Goal: Transaction & Acquisition: Purchase product/service

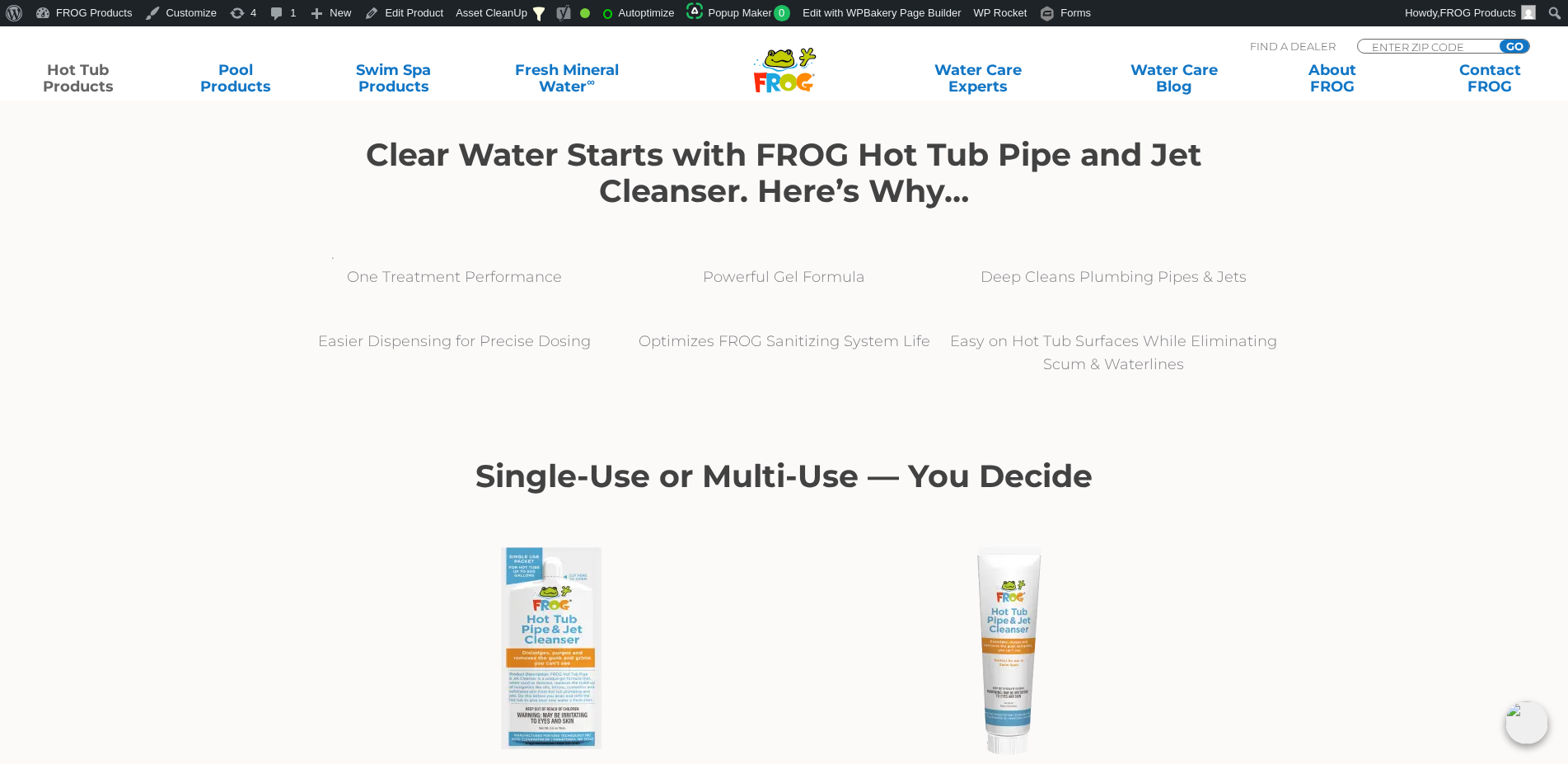
scroll to position [589, 0]
click at [102, 78] on link "Hot Tub Products" at bounding box center [77, 78] width 123 height 33
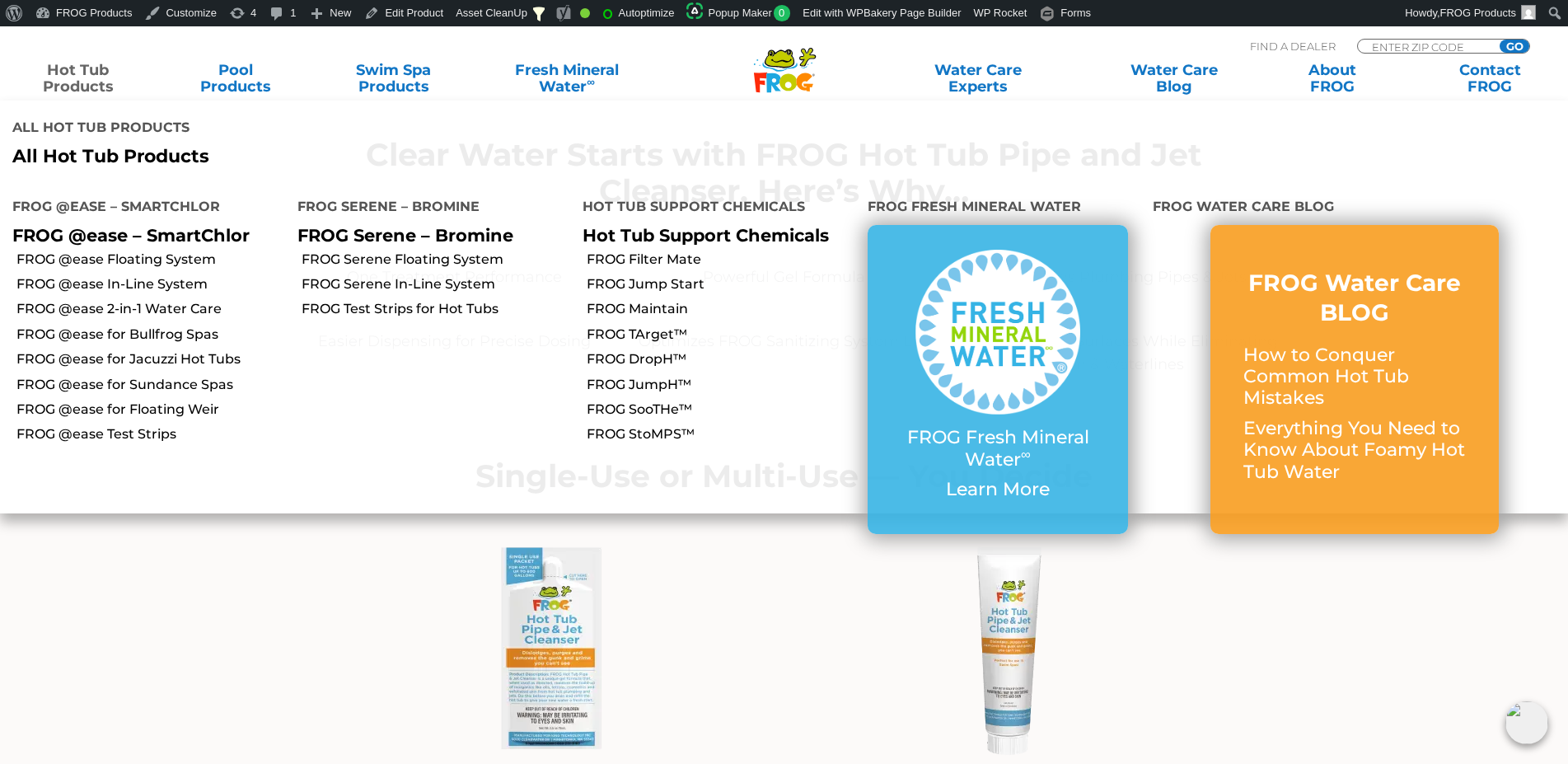
click at [68, 78] on link "Hot Tub Products" at bounding box center [77, 78] width 123 height 33
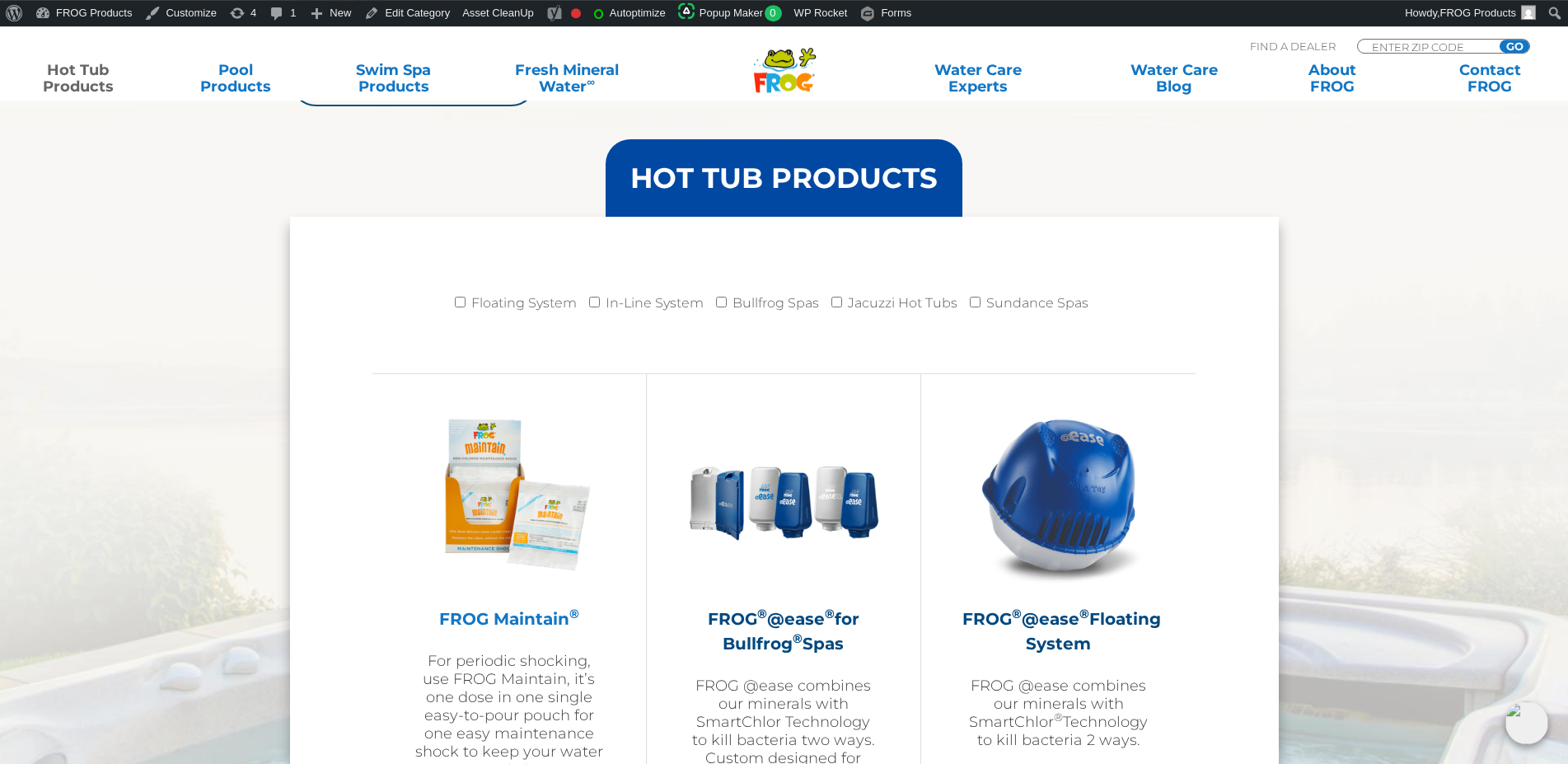
scroll to position [1598, 0]
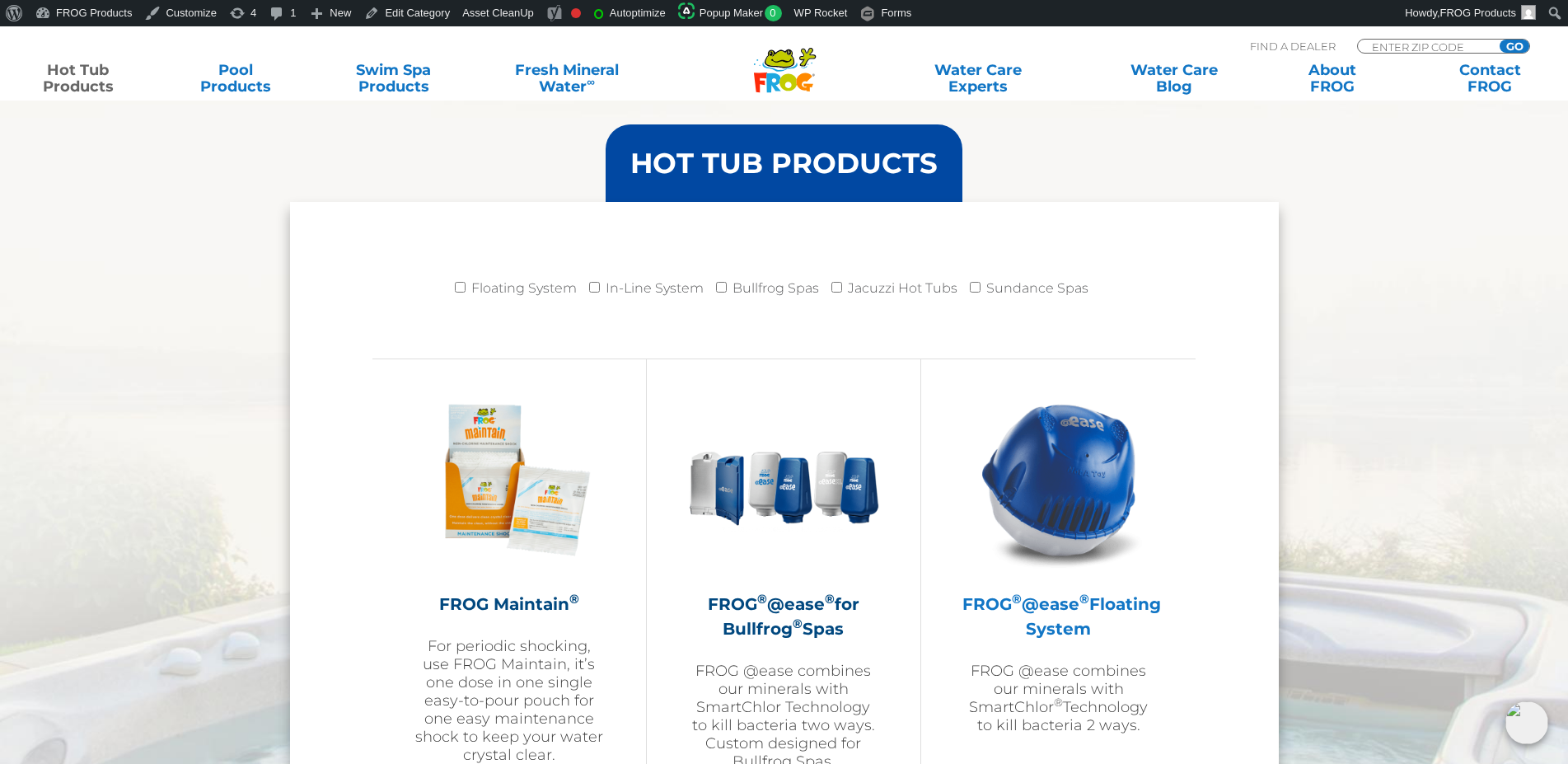
click at [1069, 619] on h2 "FROG ® @ease ® Floating System" at bounding box center [1059, 616] width 192 height 49
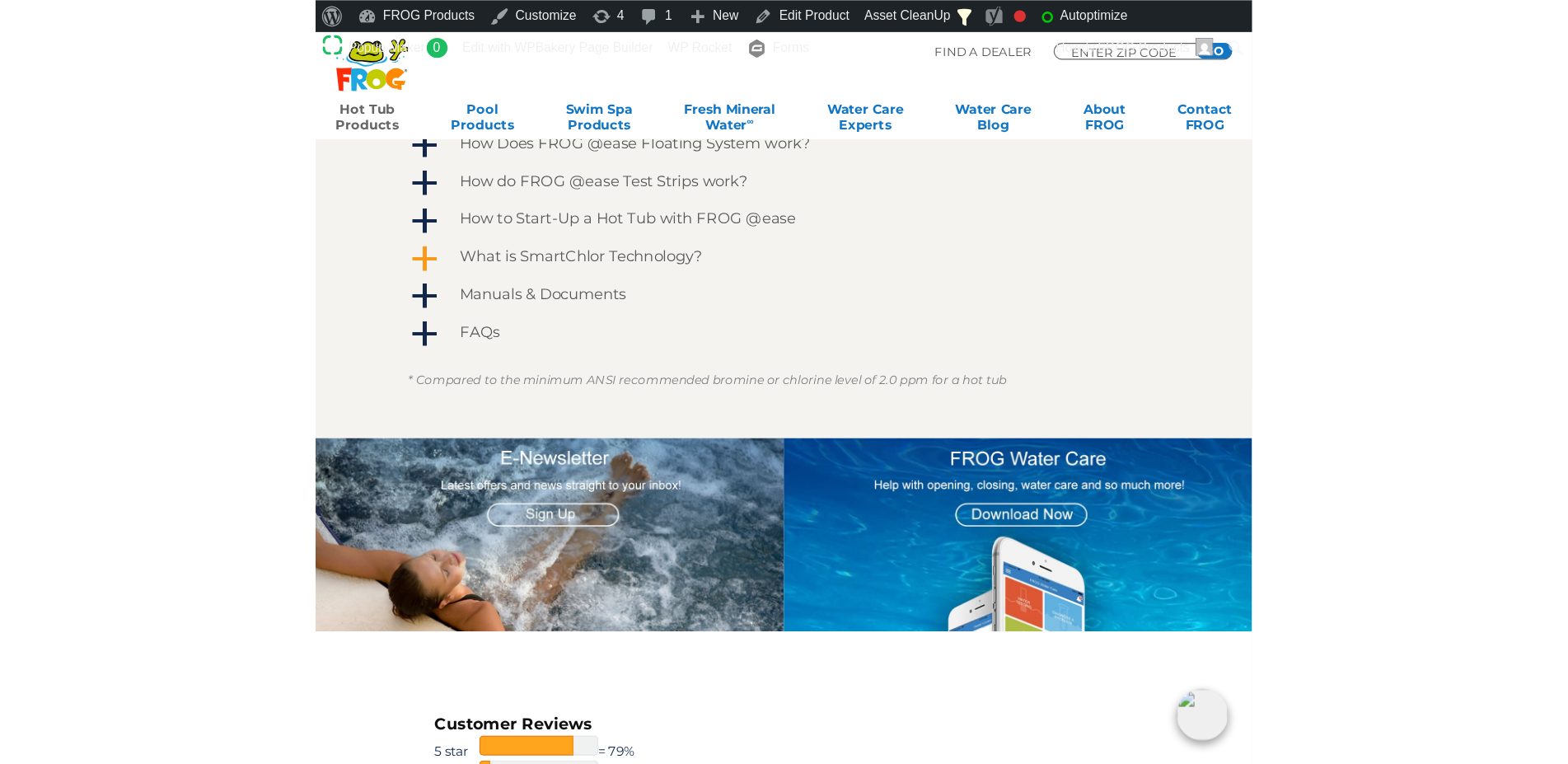
scroll to position [1261, 0]
